Goal: Answer question/provide support

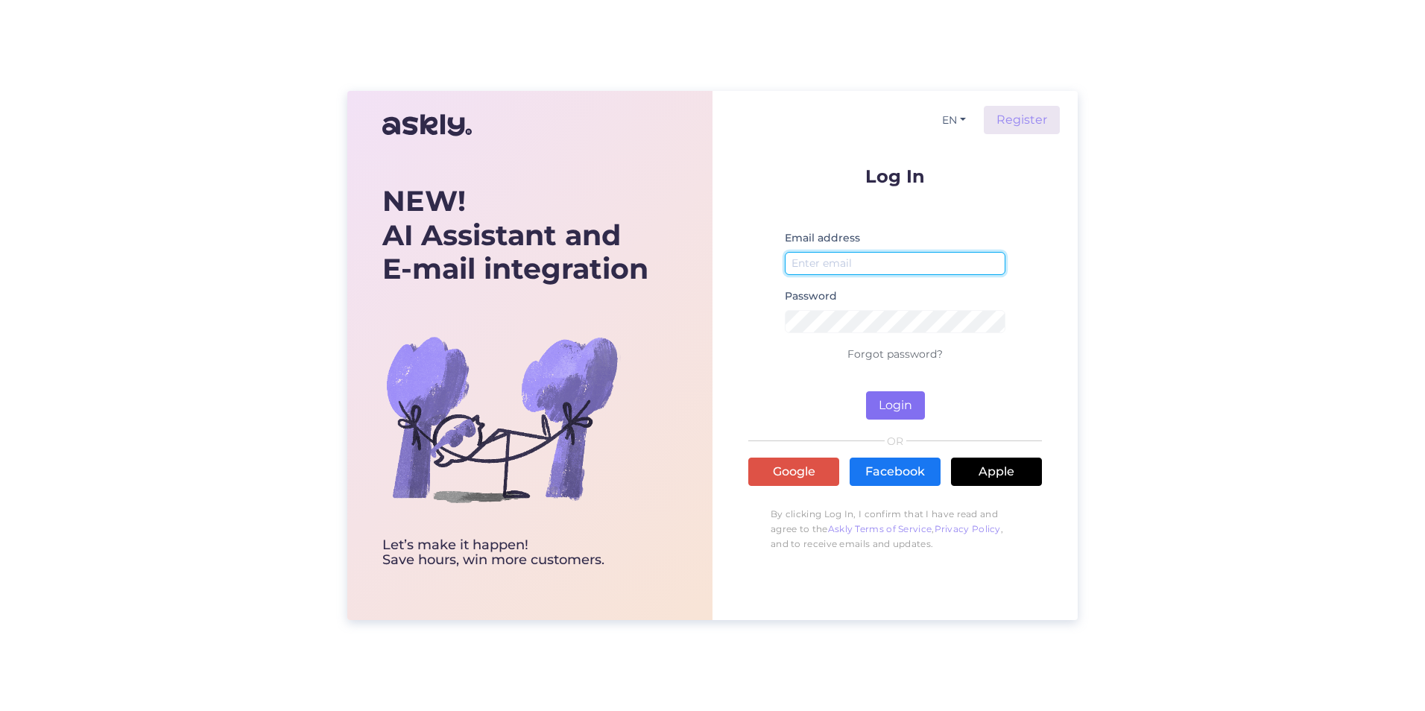
type input "[EMAIL_ADDRESS][DOMAIN_NAME]"
click at [896, 405] on button "Login" at bounding box center [895, 405] width 59 height 28
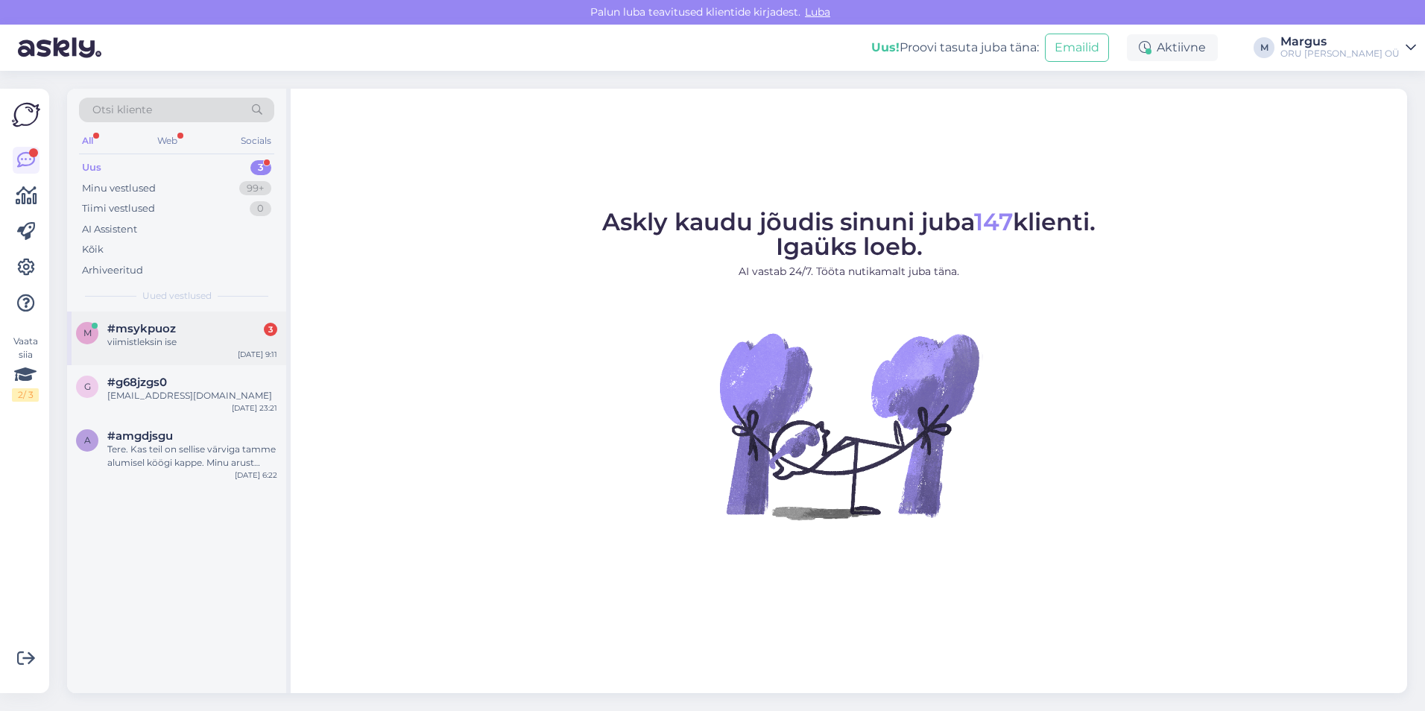
click at [151, 338] on div "viimistleksin ise" at bounding box center [192, 341] width 170 height 13
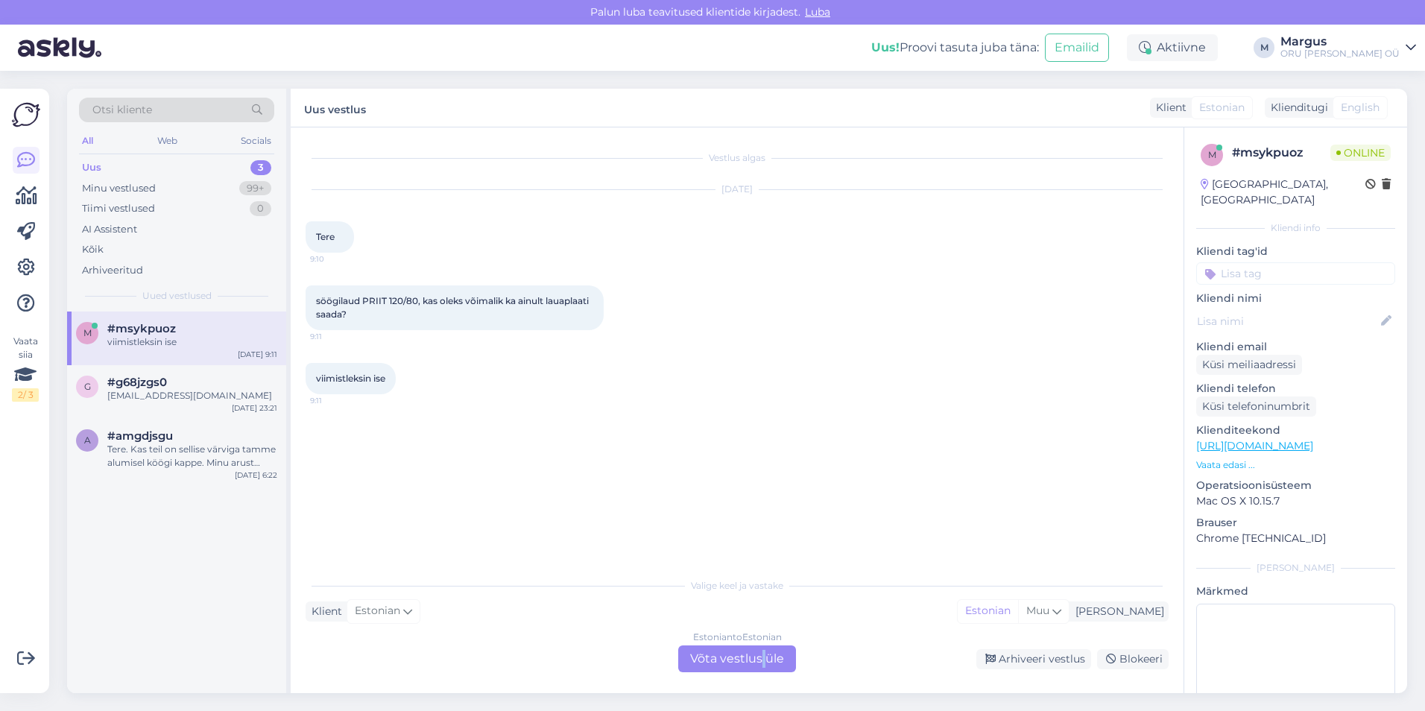
click at [763, 659] on div "Estonian to Estonian Võta vestlus üle" at bounding box center [737, 658] width 118 height 27
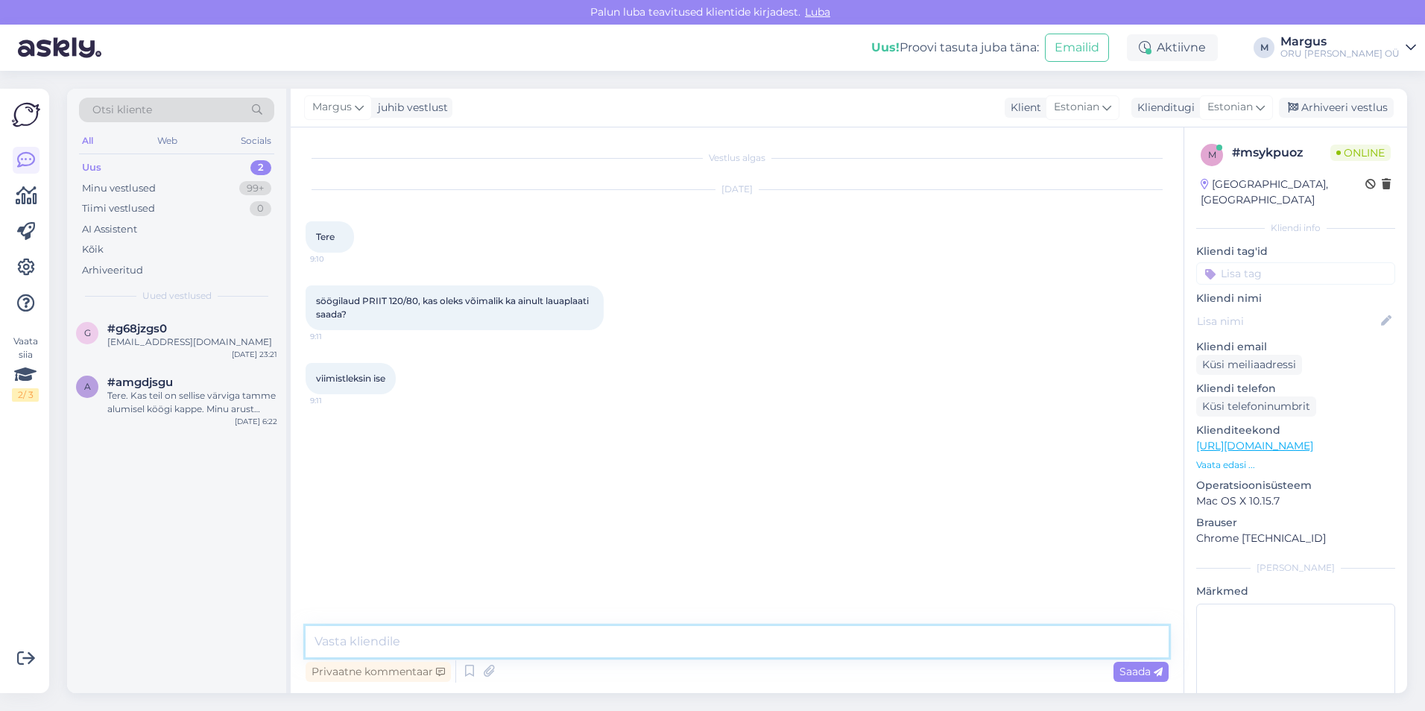
click at [441, 637] on textarea at bounding box center [737, 641] width 863 height 31
type textarea "Tere"
type textarea "On ikka võimalik"
type textarea "Soovite ainult lauaplaati või lauaplaati koos alumise raamiga?"
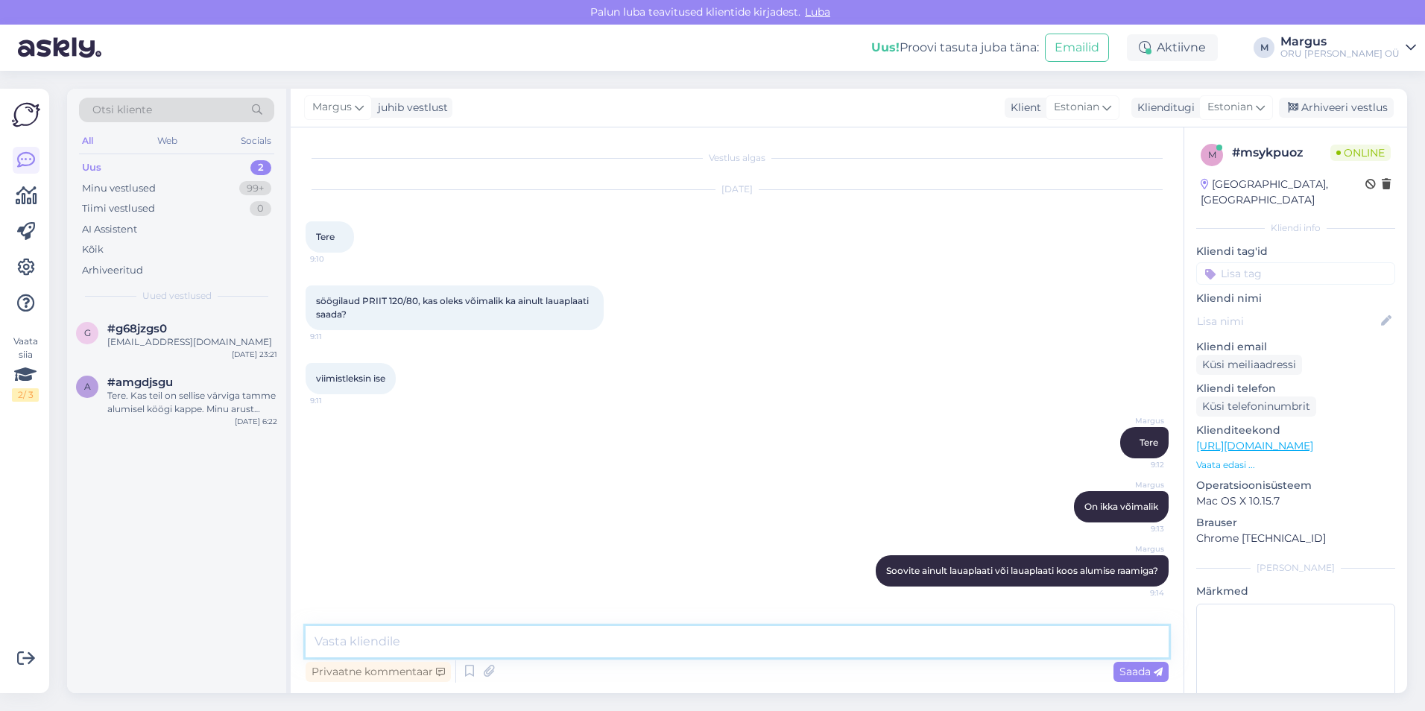
scroll to position [4, 0]
click at [134, 345] on div "[EMAIL_ADDRESS][DOMAIN_NAME]" at bounding box center [192, 341] width 170 height 13
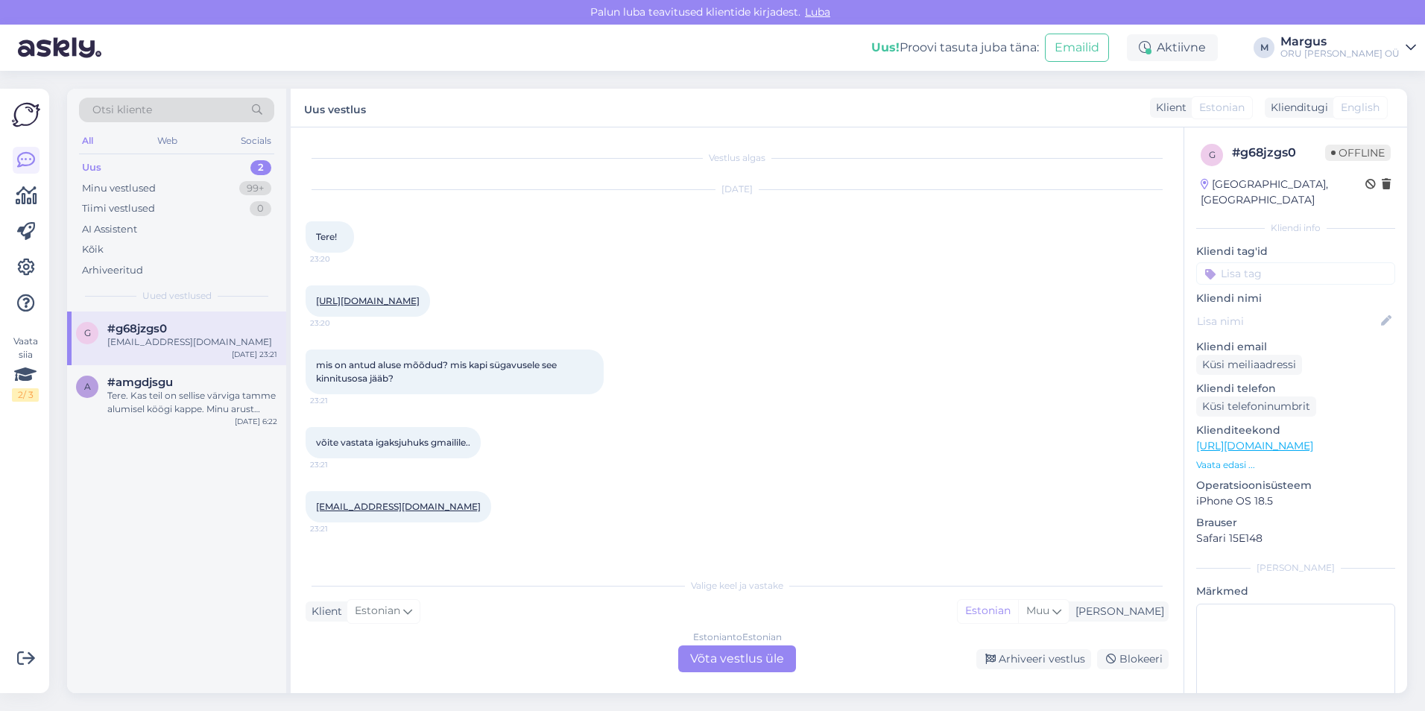
scroll to position [0, 0]
click at [155, 387] on span "#amgdjsgu" at bounding box center [140, 382] width 66 height 13
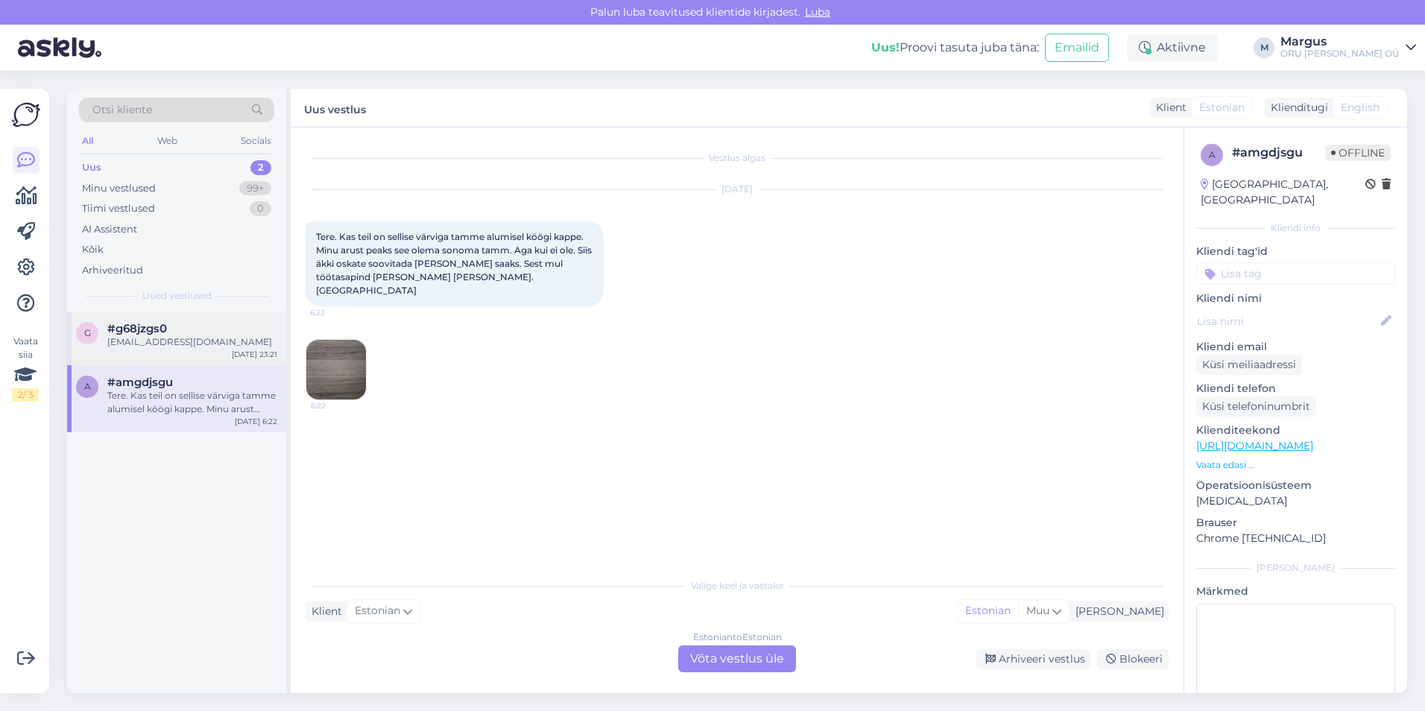
click at [165, 347] on div "[EMAIL_ADDRESS][DOMAIN_NAME]" at bounding box center [192, 341] width 170 height 13
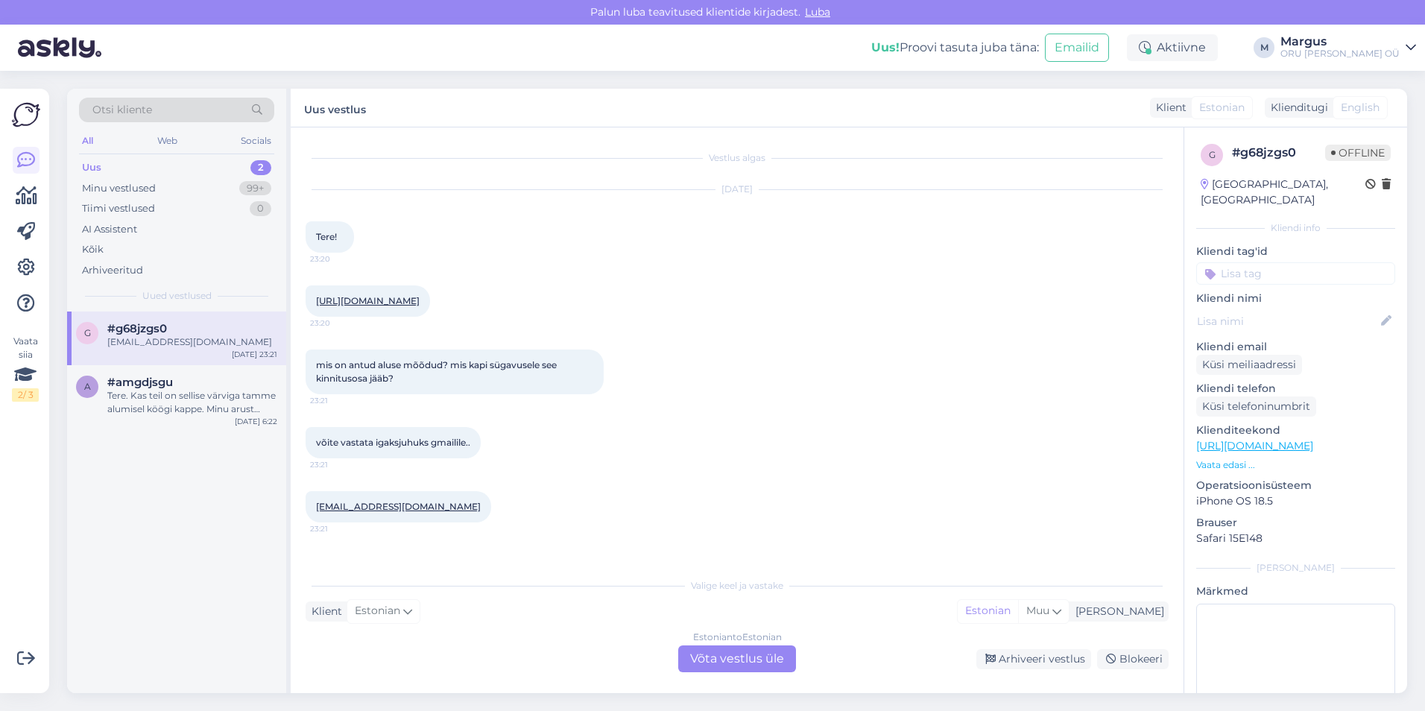
click at [126, 160] on div "Uus 2" at bounding box center [176, 167] width 195 height 21
click at [136, 188] on div "Minu vestlused" at bounding box center [119, 188] width 74 height 15
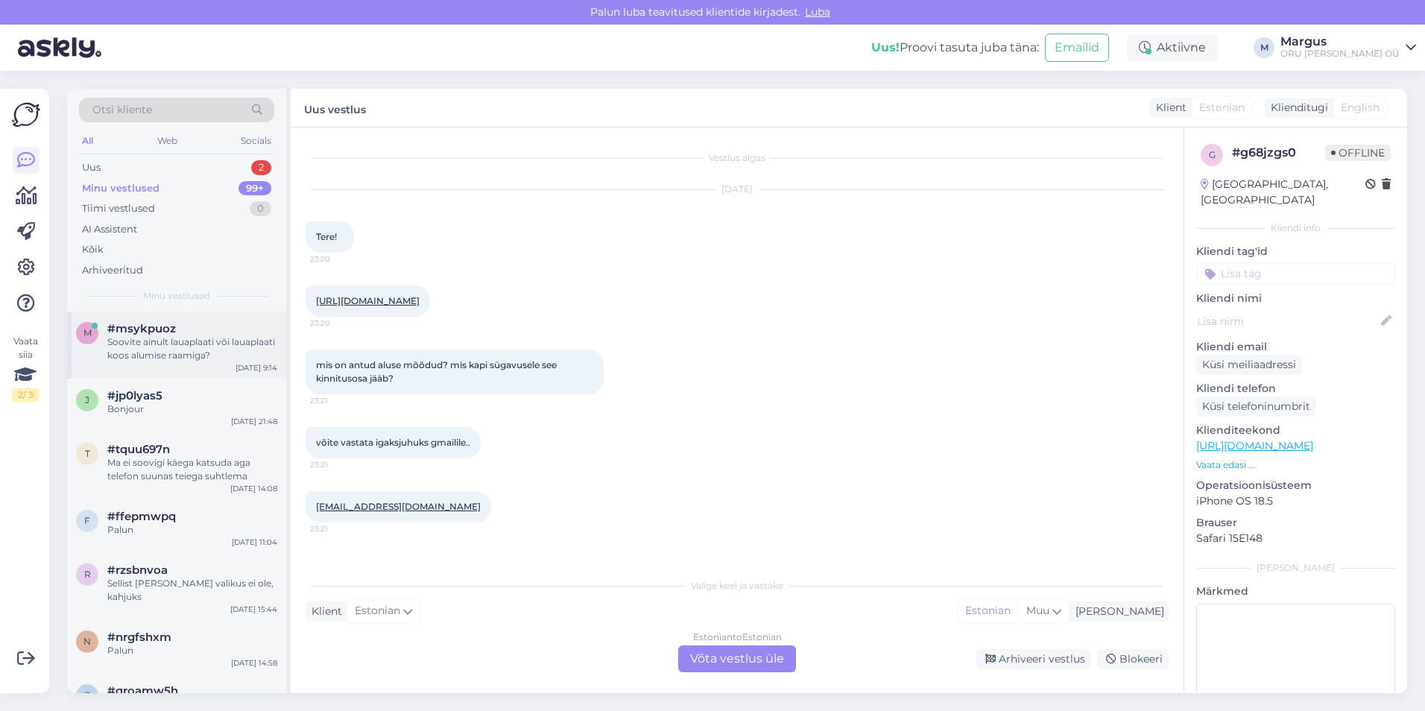
click at [169, 335] on div "Soovite ainult lauaplaati või lauaplaati koos alumise raamiga?" at bounding box center [192, 348] width 170 height 27
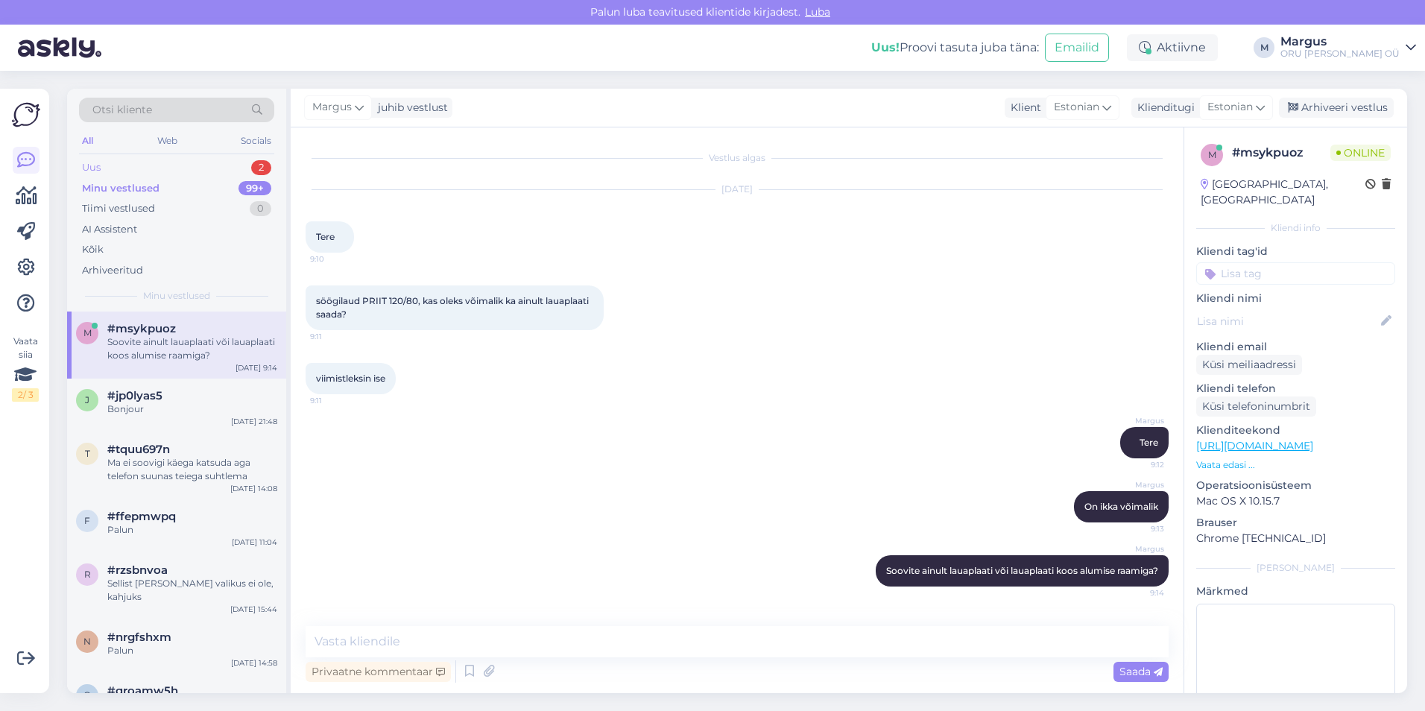
click at [99, 167] on div "Uus" at bounding box center [91, 167] width 19 height 15
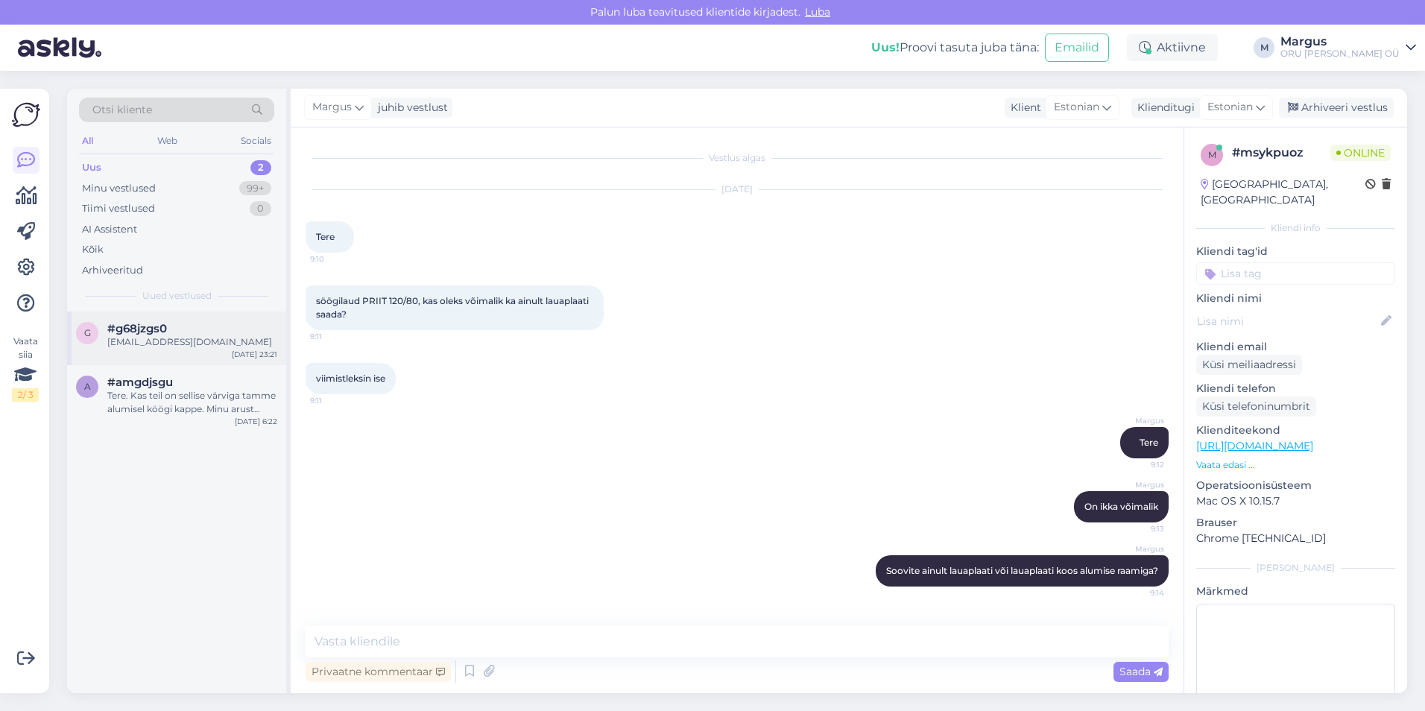
click at [171, 334] on div "#g68jzgs0" at bounding box center [192, 328] width 170 height 13
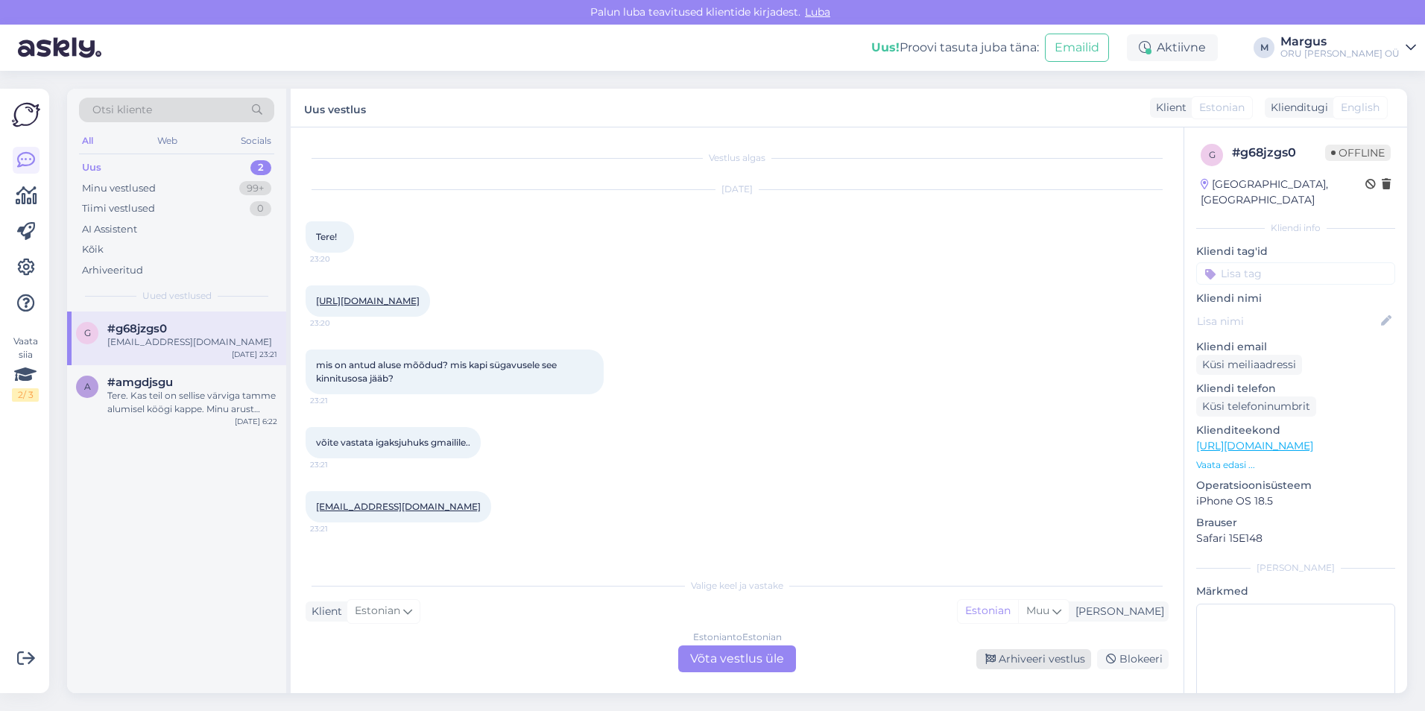
click at [1054, 662] on div "Arhiveeri vestlus" at bounding box center [1033, 659] width 115 height 20
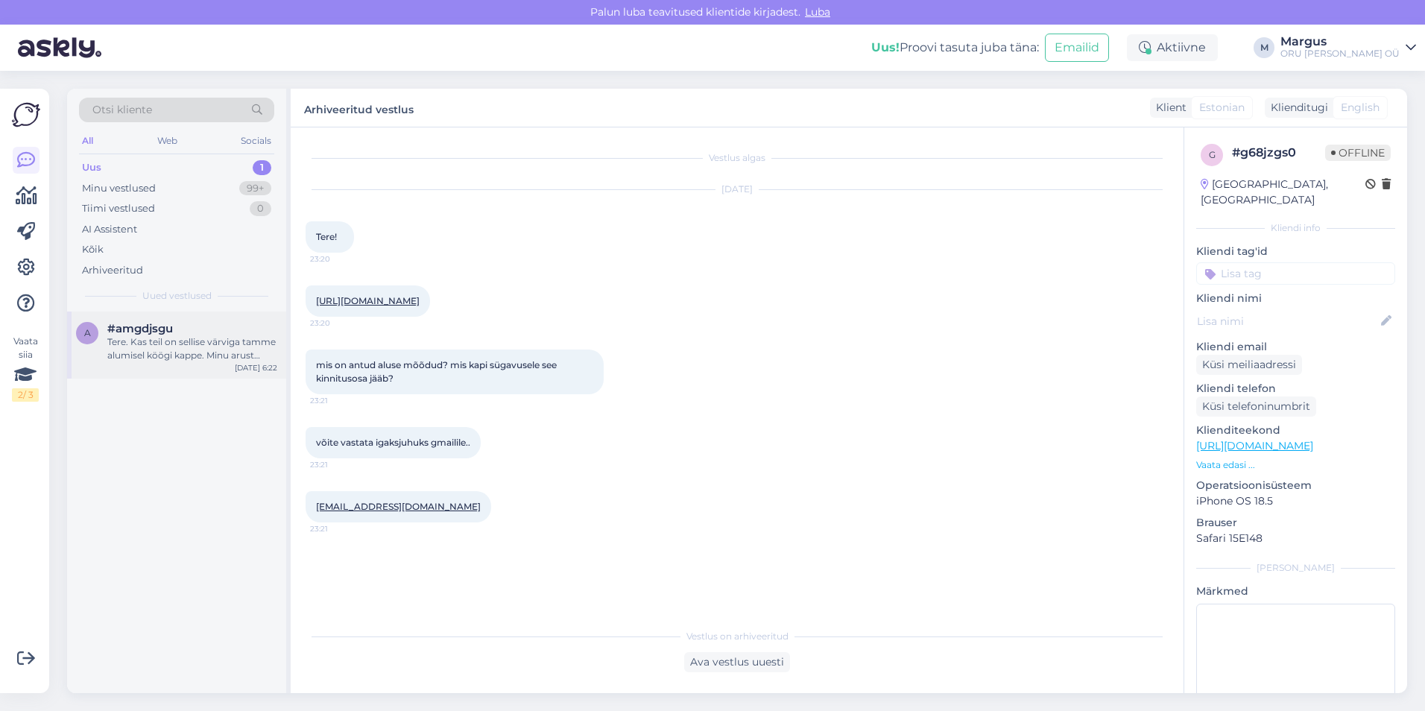
click at [173, 331] on span "#amgdjsgu" at bounding box center [140, 328] width 66 height 13
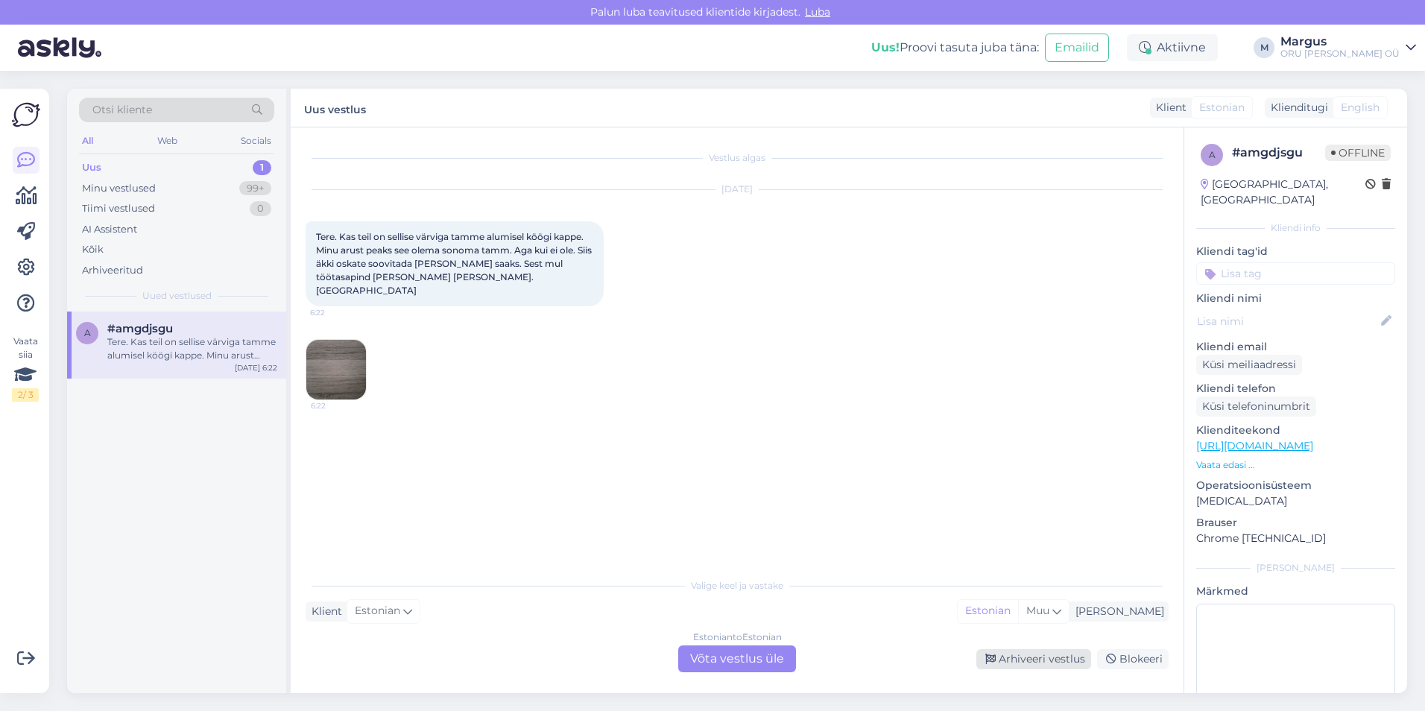
click at [1029, 662] on div "Arhiveeri vestlus" at bounding box center [1033, 659] width 115 height 20
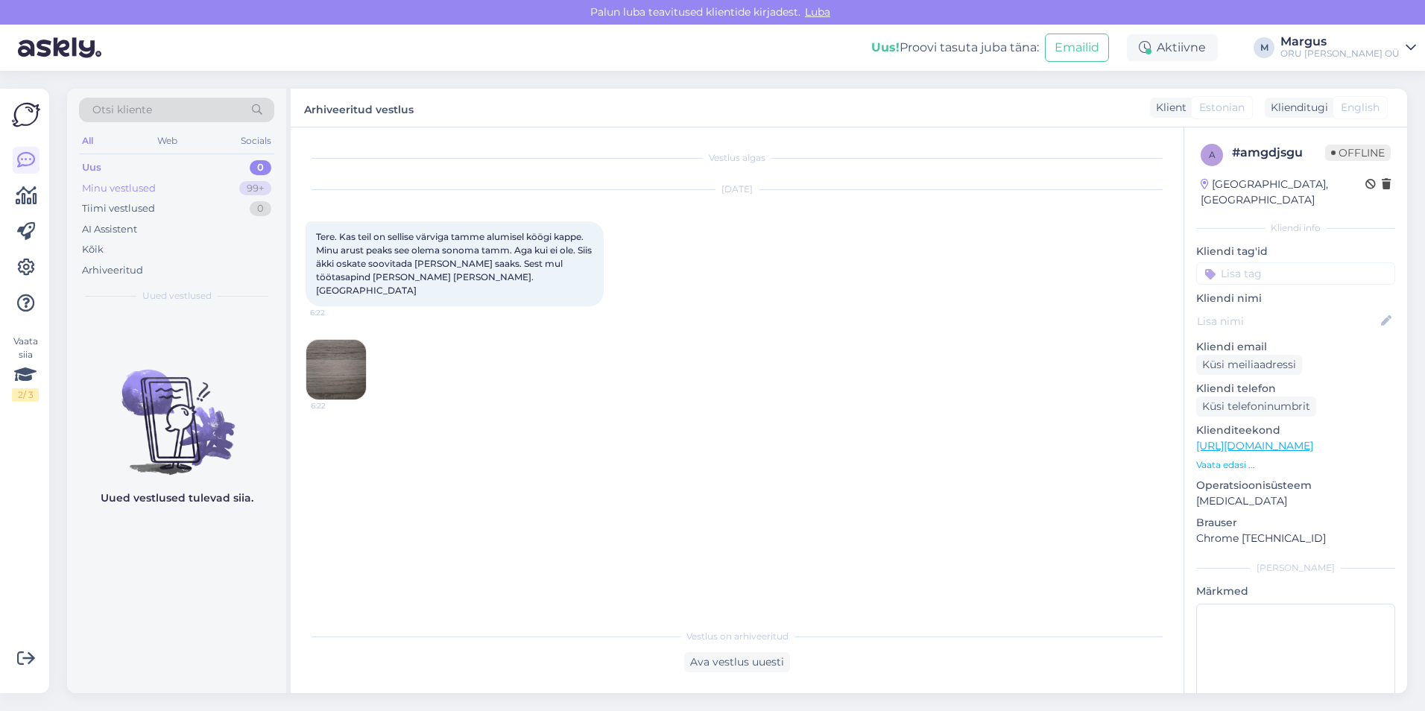
click at [110, 188] on div "Minu vestlused" at bounding box center [119, 188] width 74 height 15
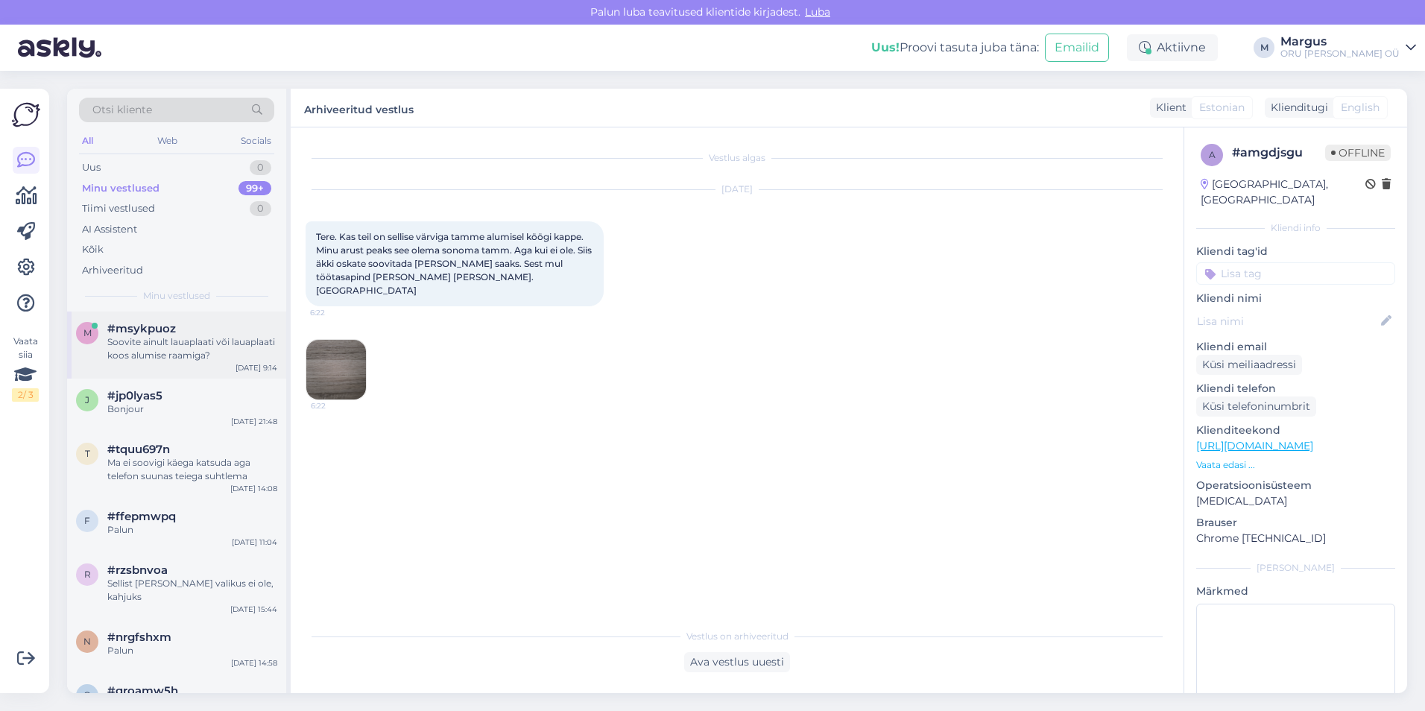
click at [135, 348] on div "Soovite ainult lauaplaati või lauaplaati koos alumise raamiga?" at bounding box center [192, 348] width 170 height 27
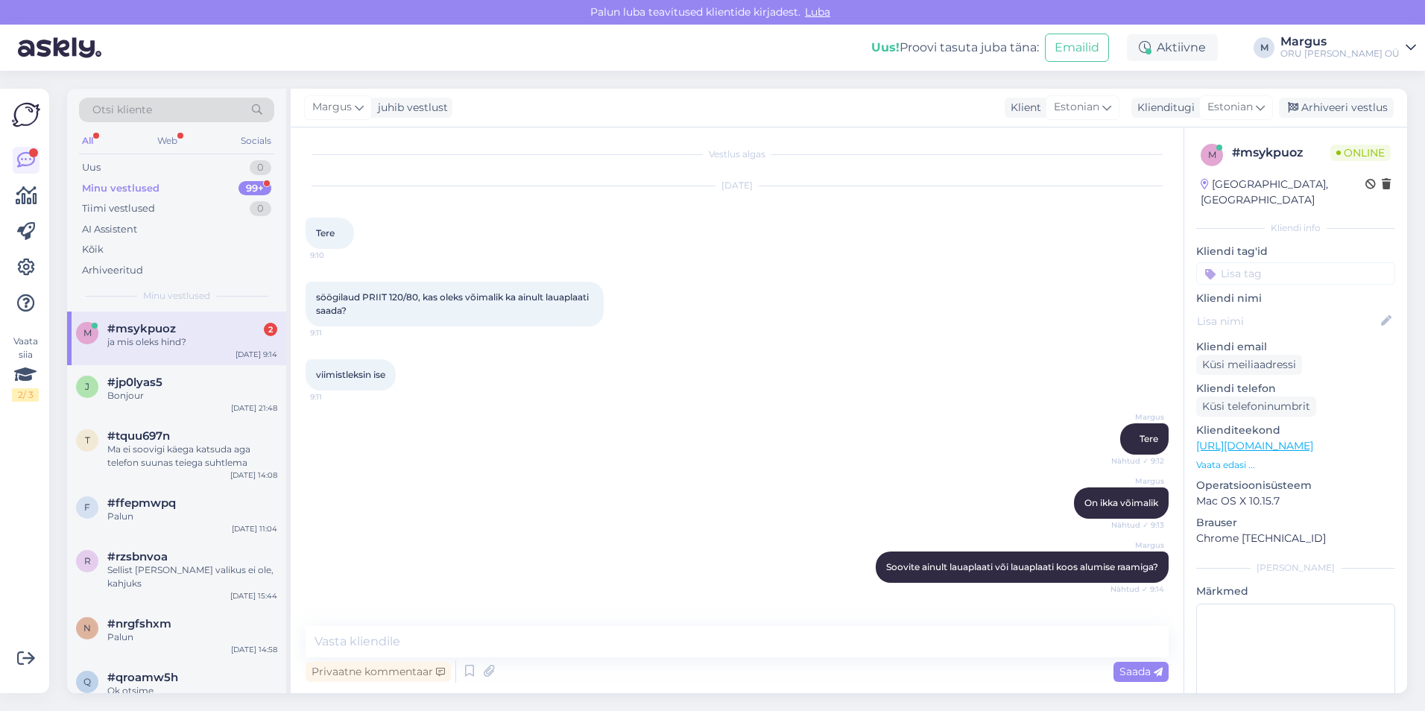
scroll to position [132, 0]
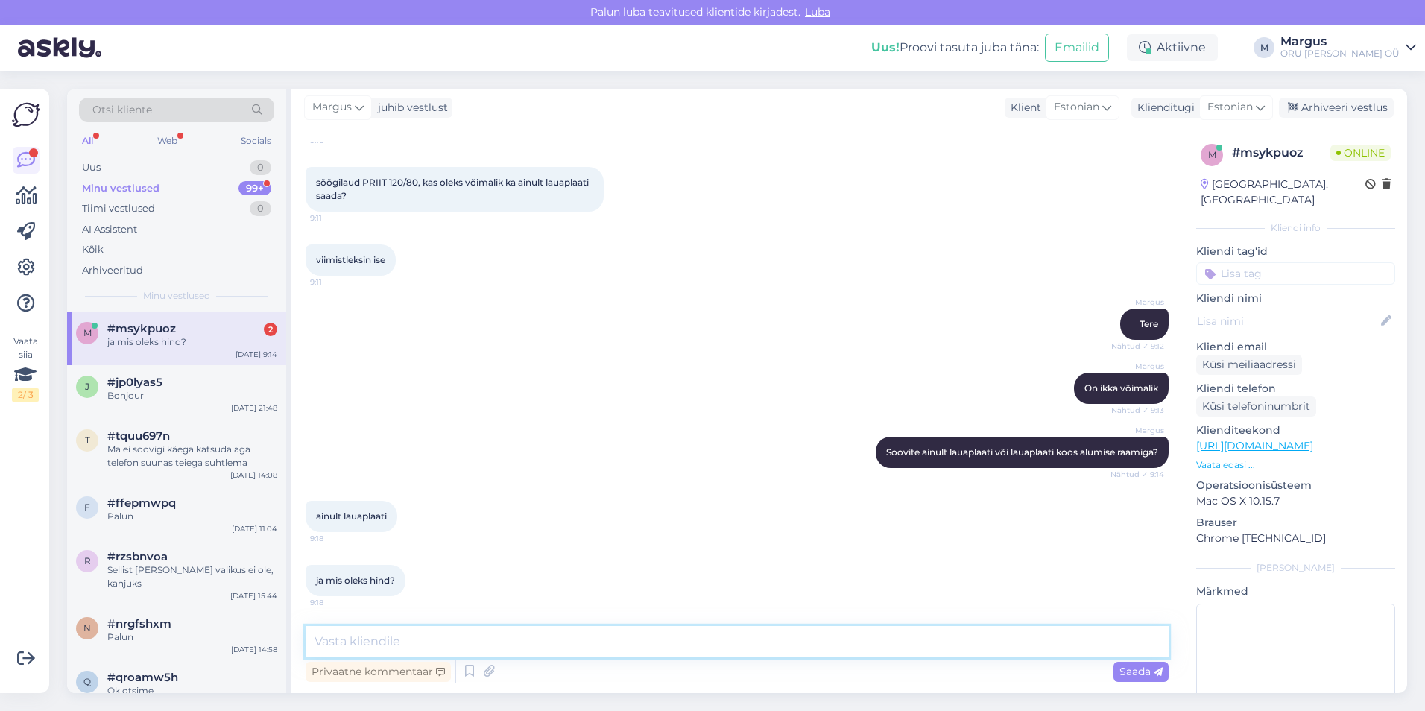
click at [483, 636] on textarea at bounding box center [737, 641] width 863 height 31
type textarea "Palun antke oma meiliaadress, saadame sinna hinnapakkumise"
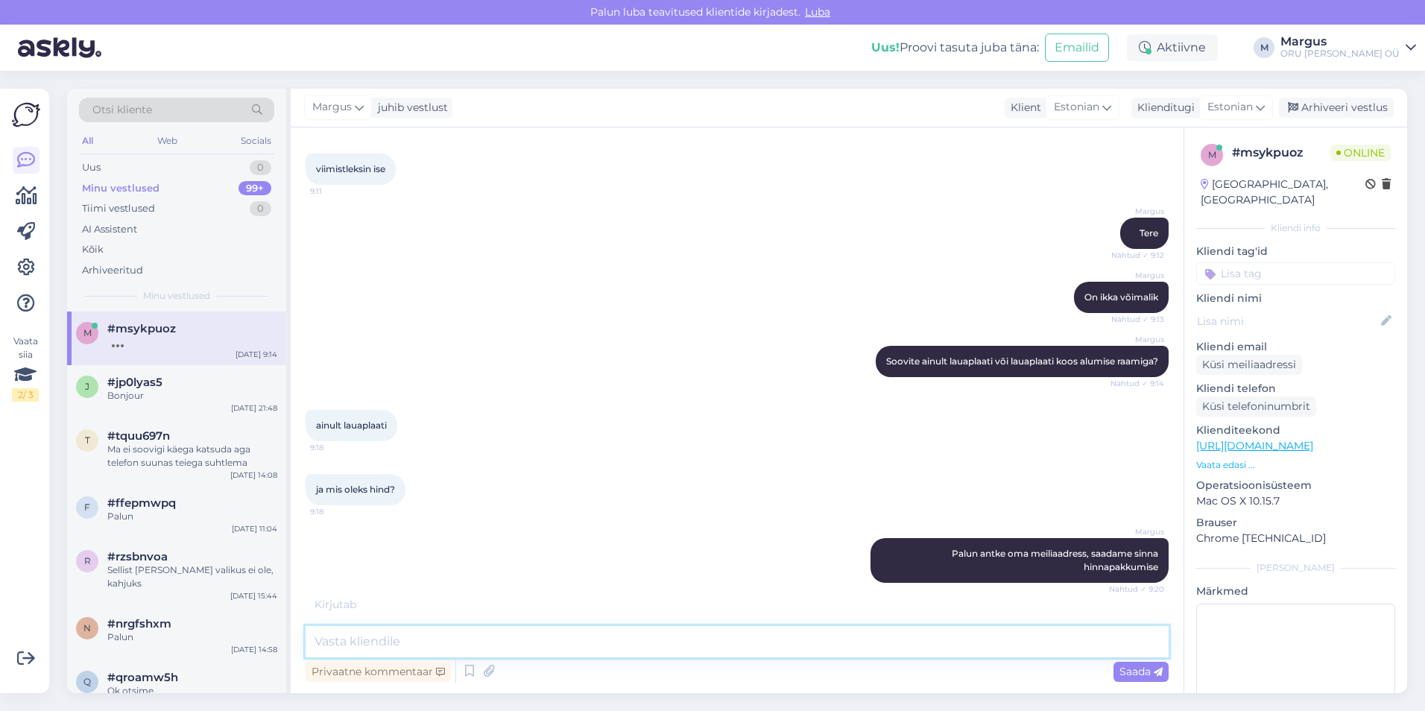
scroll to position [273, 0]
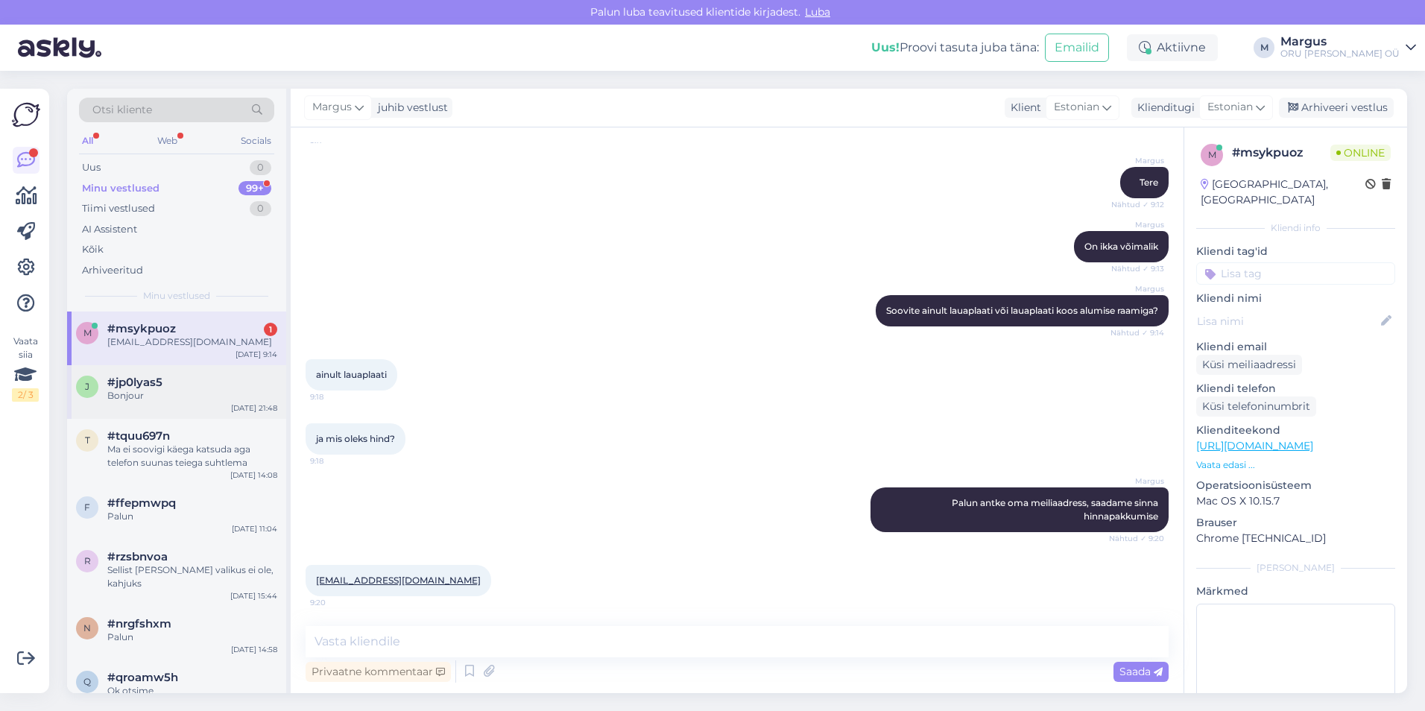
click at [159, 393] on div "Bonjour" at bounding box center [192, 395] width 170 height 13
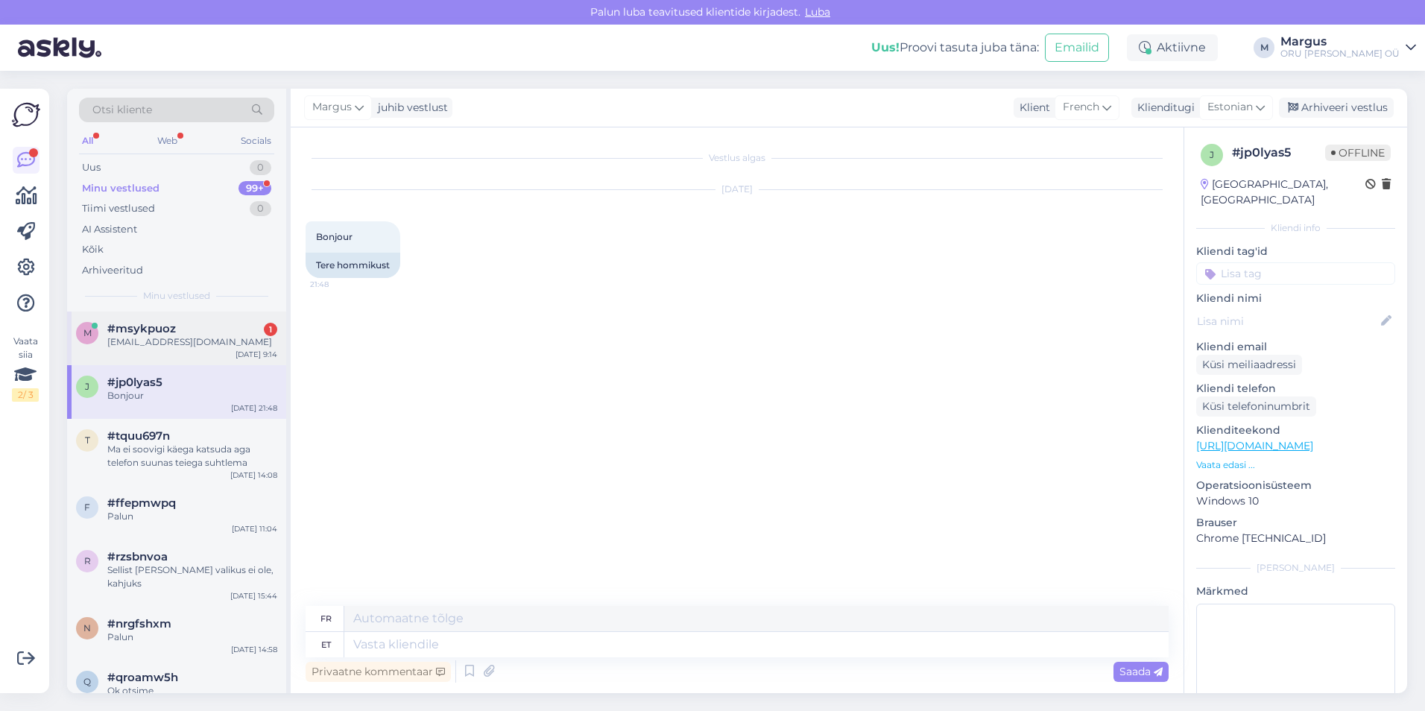
click at [164, 341] on div "[EMAIL_ADDRESS][DOMAIN_NAME]" at bounding box center [192, 341] width 170 height 13
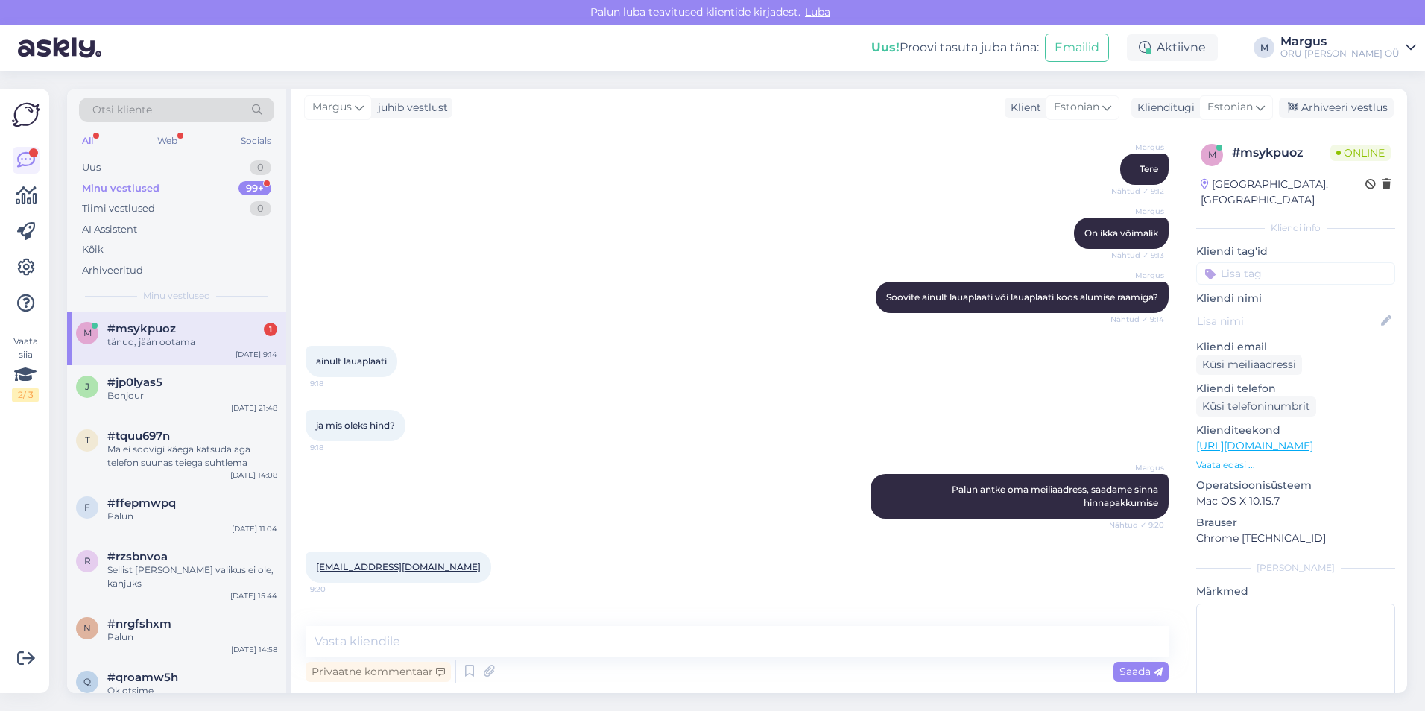
scroll to position [338, 0]
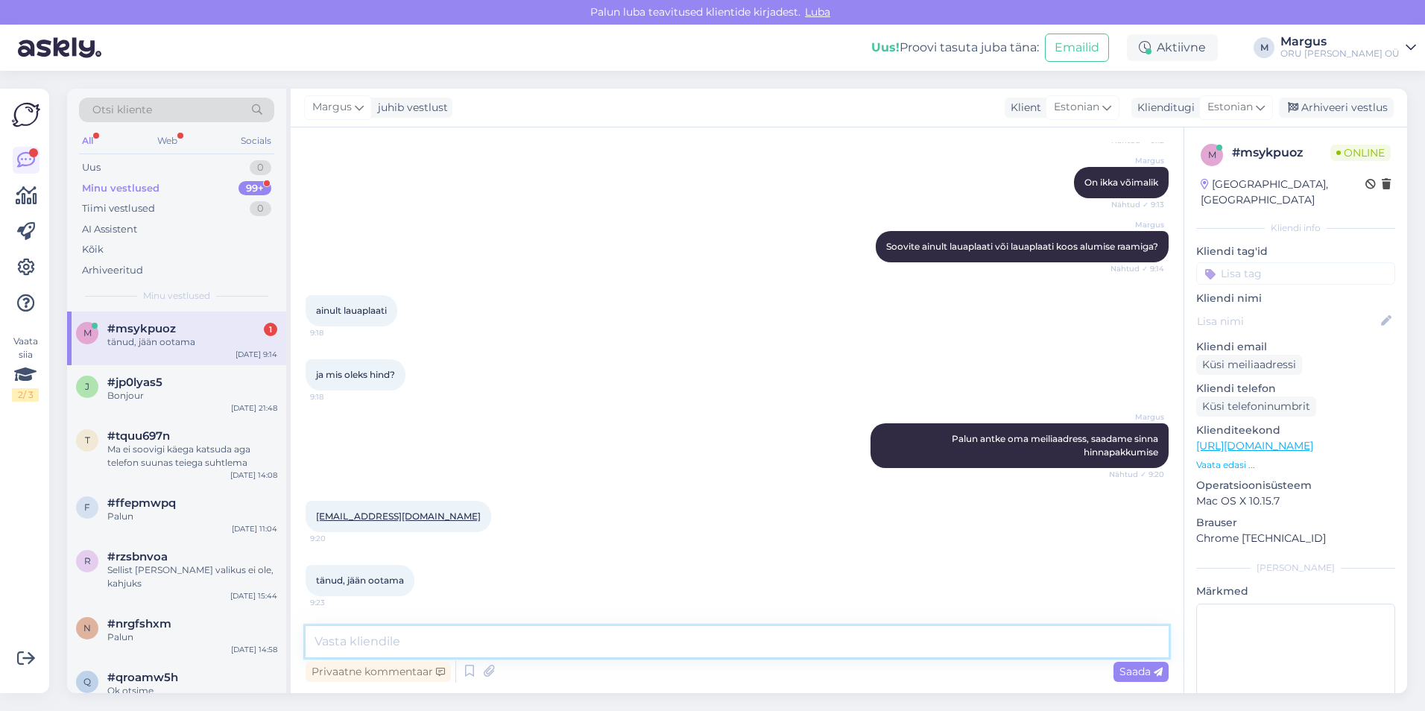
click at [452, 642] on textarea at bounding box center [737, 641] width 863 height 31
type textarea "Palun"
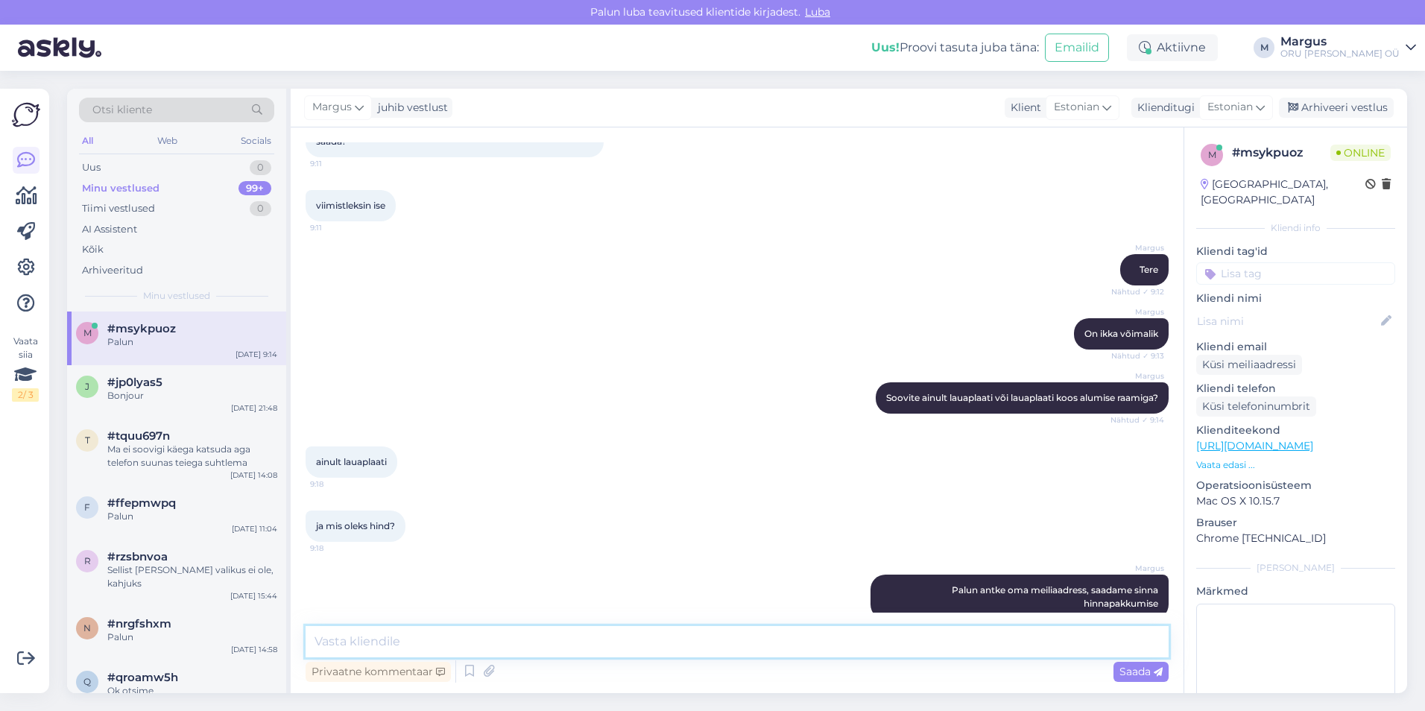
scroll to position [402, 0]
